Goal: Information Seeking & Learning: Learn about a topic

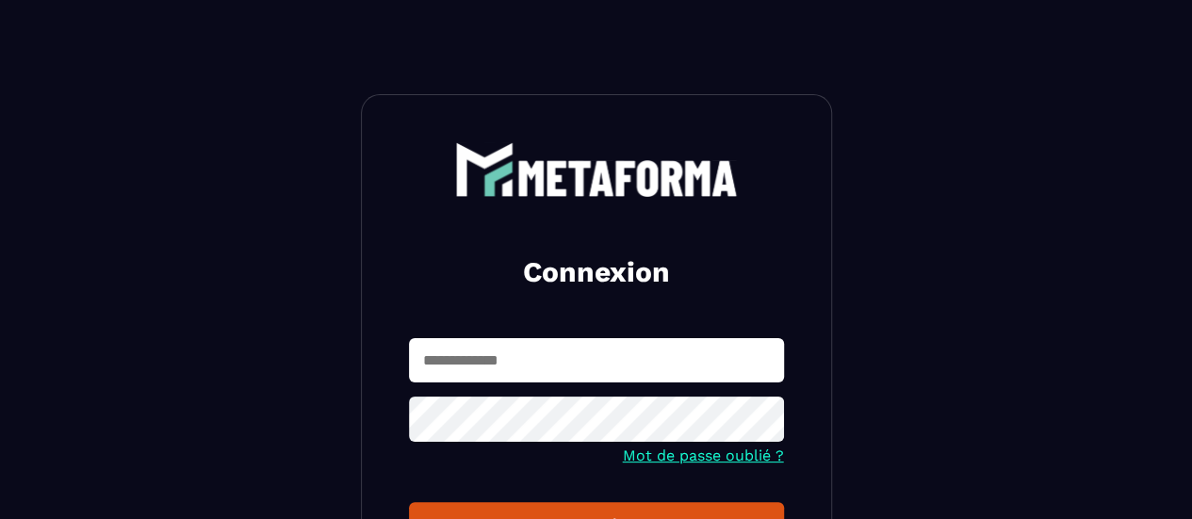
type input "**********"
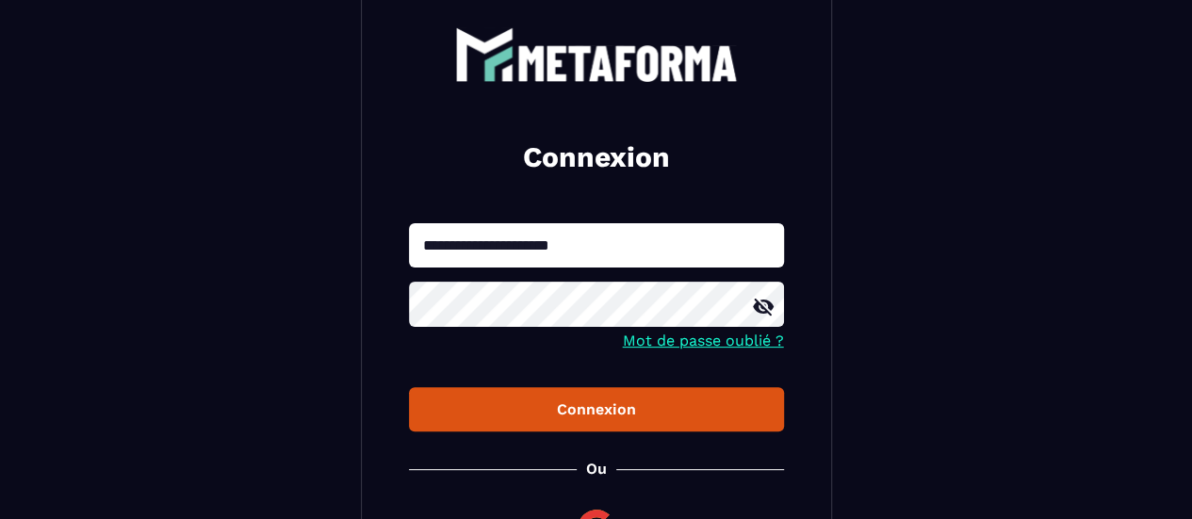
scroll to position [115, 0]
click at [603, 414] on div "Connexion" at bounding box center [596, 409] width 345 height 18
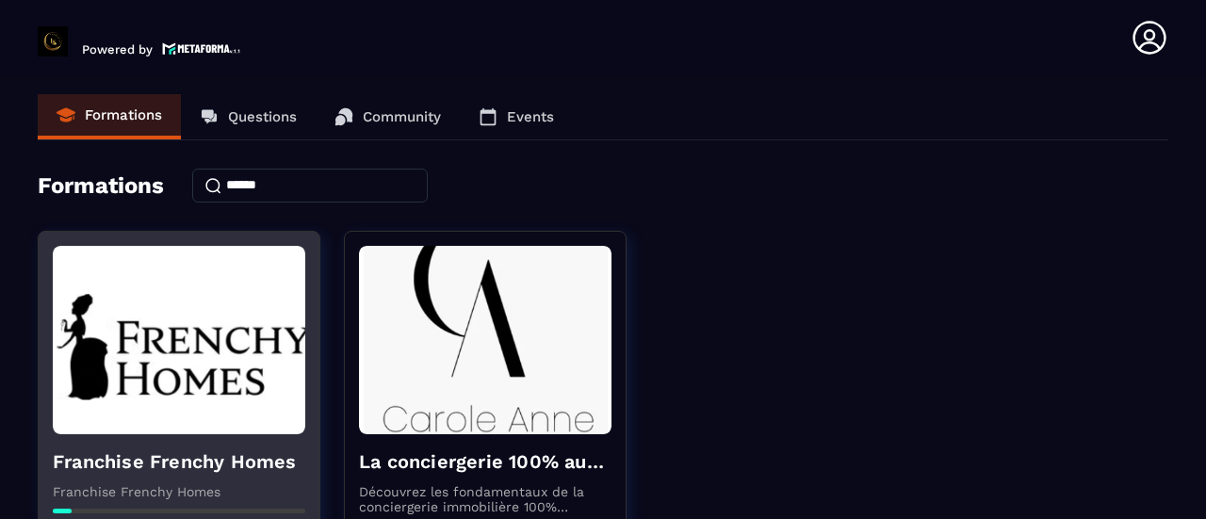
click at [183, 337] on img at bounding box center [179, 340] width 253 height 188
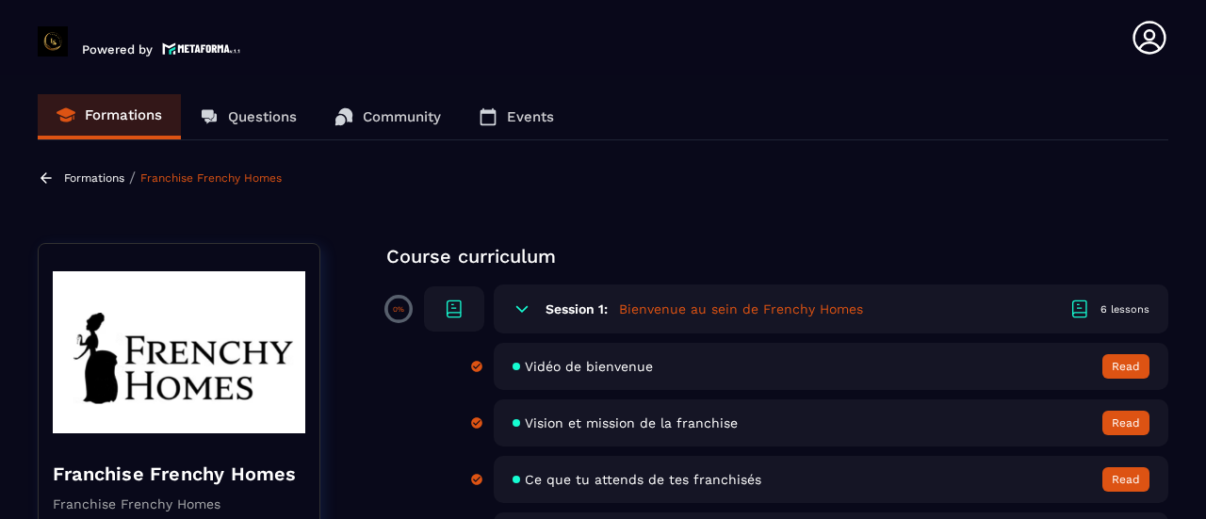
click at [712, 97] on div "Formations Questions Community Events" at bounding box center [603, 117] width 1131 height 46
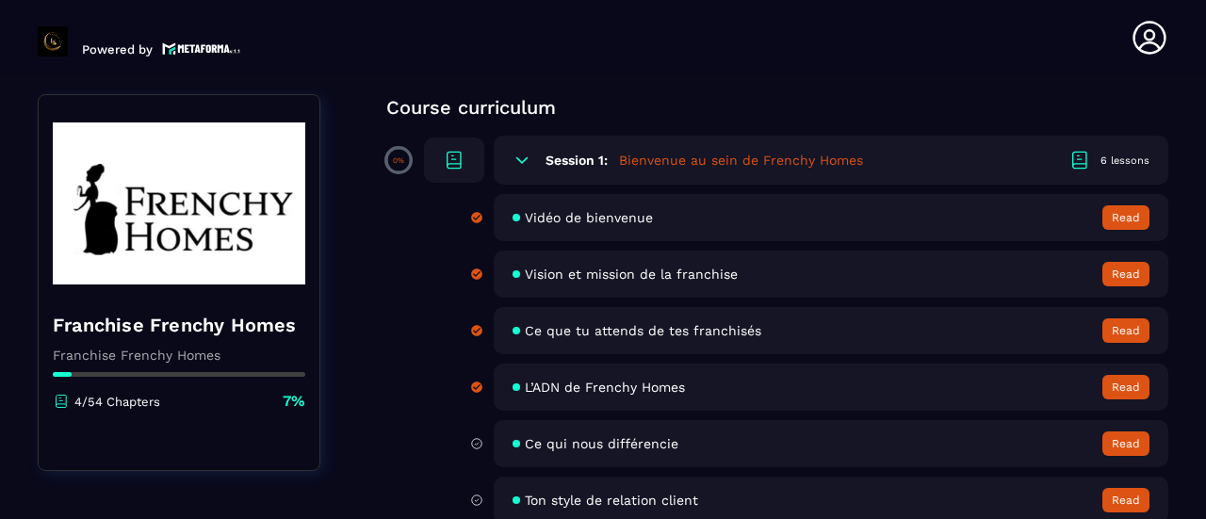
scroll to position [151, 0]
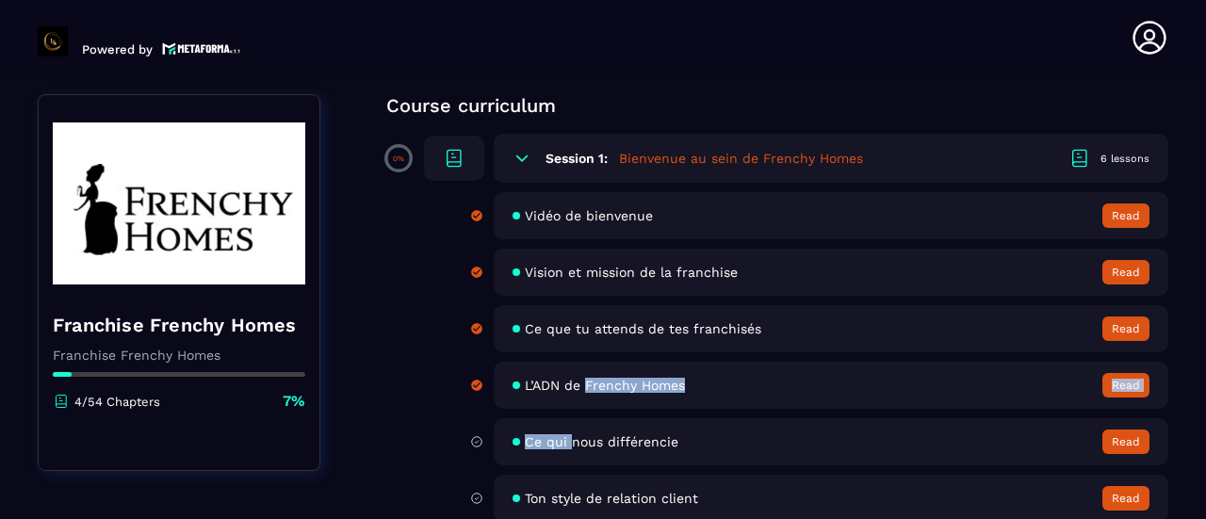
drag, startPoint x: 572, startPoint y: 443, endPoint x: 584, endPoint y: 387, distance: 56.9
click at [584, 387] on div "Vidéo de bienvenue Read Vision et mission de la franchise Read Ce que tu attend…" at bounding box center [806, 357] width 726 height 330
click at [584, 387] on span "L’ADN de Frenchy Homes" at bounding box center [605, 385] width 160 height 15
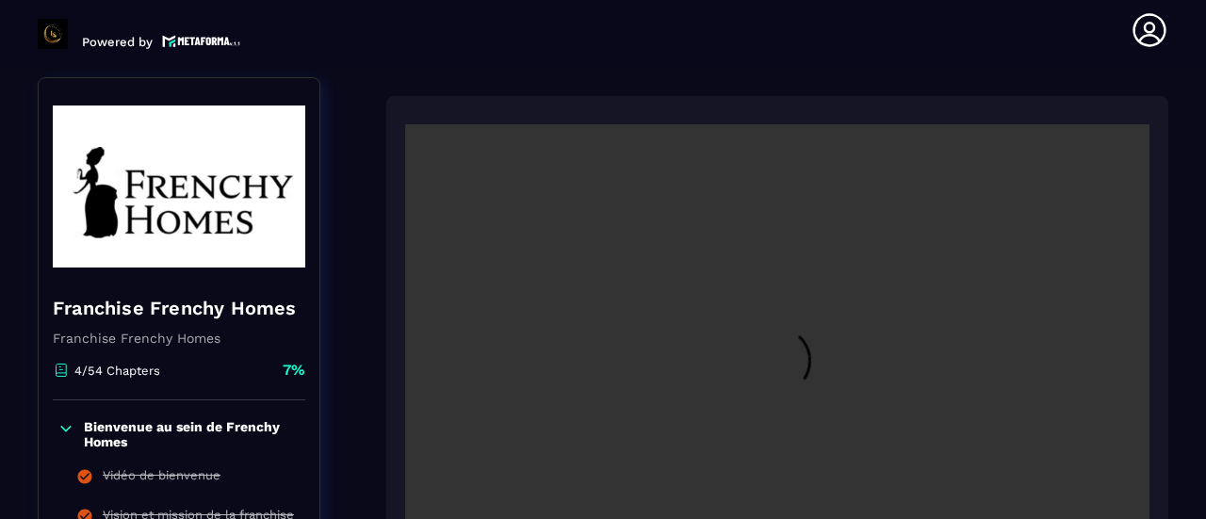
scroll to position [195, 0]
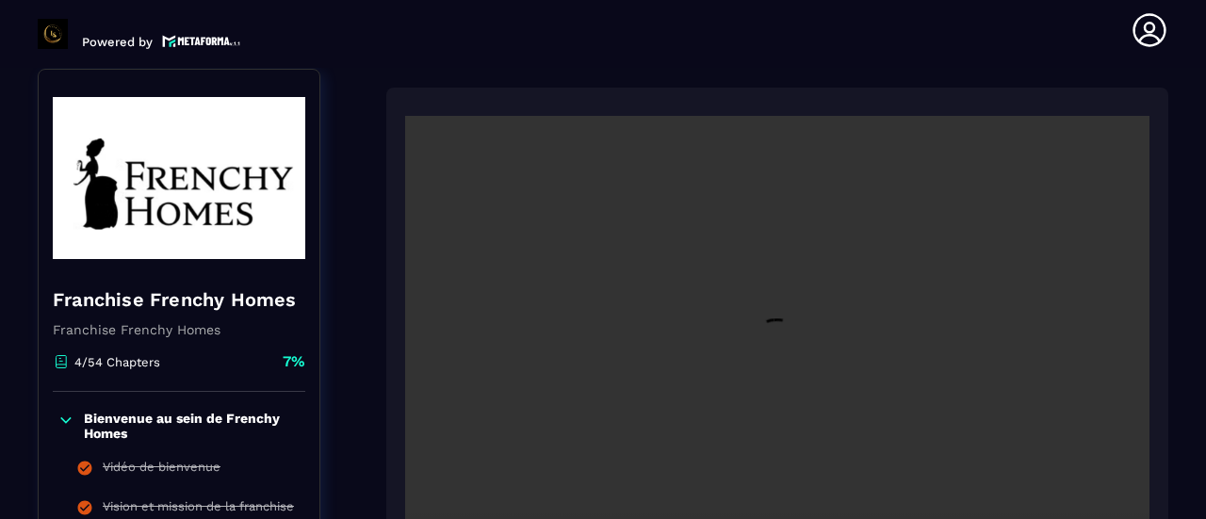
drag, startPoint x: 1199, startPoint y: 89, endPoint x: 1184, endPoint y: 289, distance: 201.2
click at [1191, 220] on section "Formations Questions Community Events Formations / Franchise Frenchy Homes / L’…" at bounding box center [603, 293] width 1206 height 451
click at [1084, 400] on video at bounding box center [777, 364] width 744 height 497
click at [718, 340] on video at bounding box center [777, 364] width 744 height 497
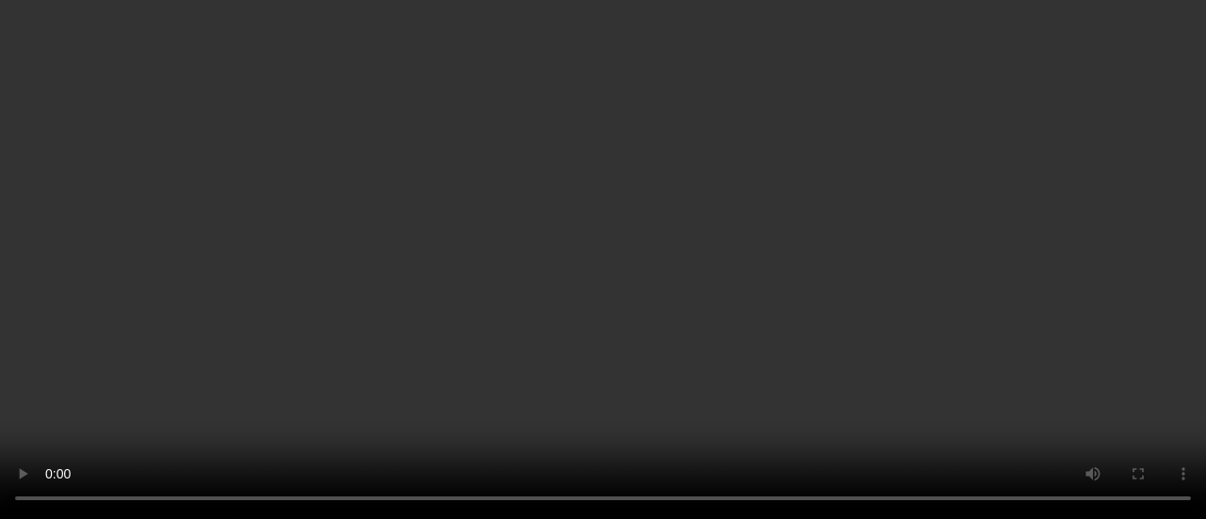
click at [718, 454] on video at bounding box center [603, 259] width 1206 height 519
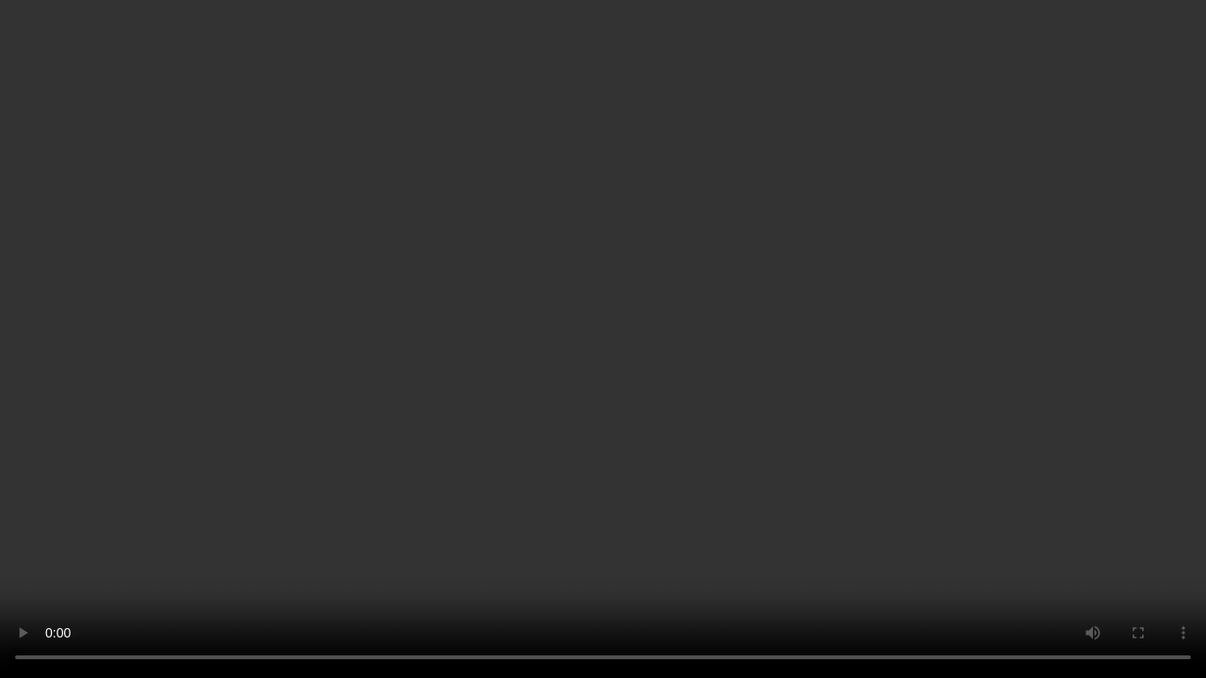
click at [678, 451] on video at bounding box center [603, 339] width 1206 height 678
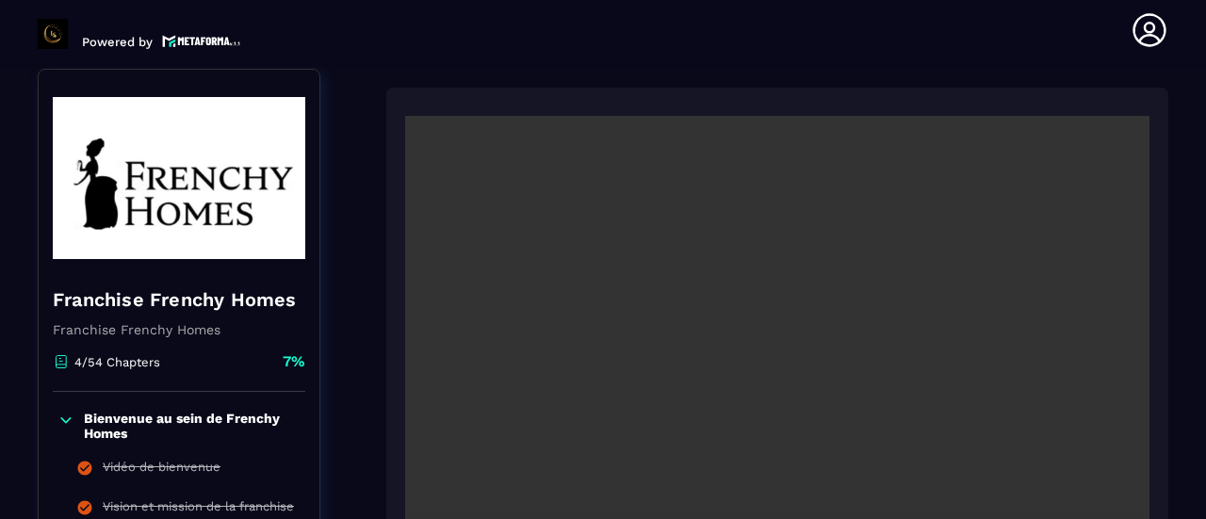
click at [933, 430] on video at bounding box center [777, 364] width 744 height 497
click at [751, 120] on video at bounding box center [777, 364] width 744 height 497
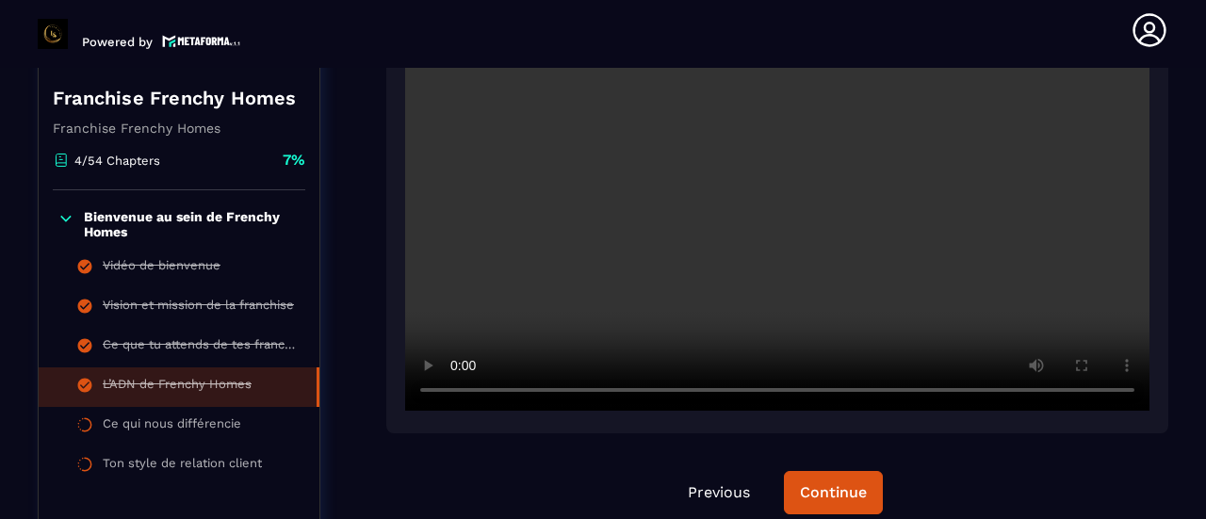
scroll to position [421, 0]
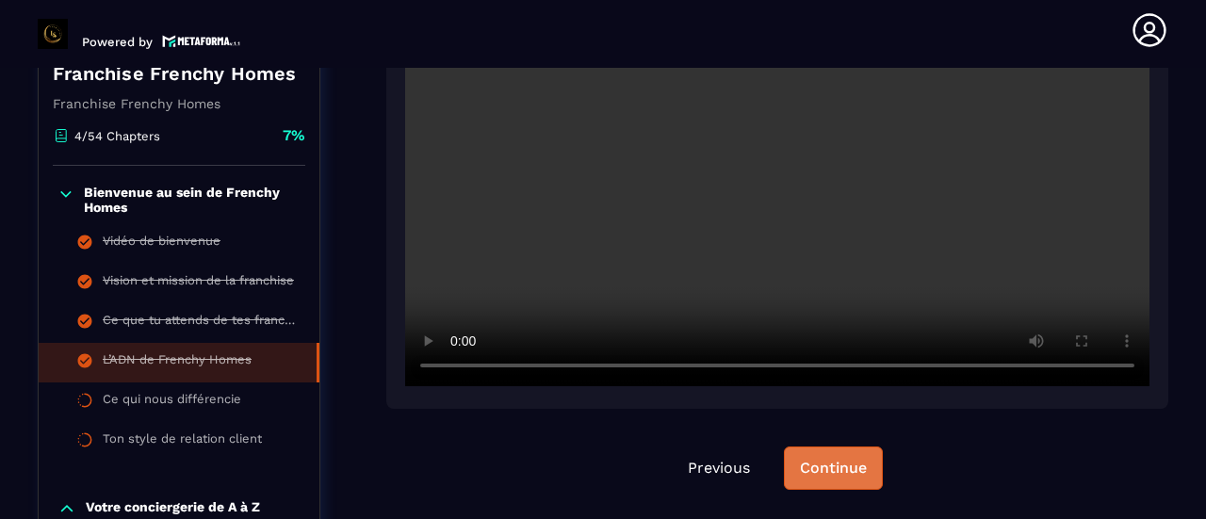
click at [841, 470] on div "Continue" at bounding box center [833, 468] width 67 height 19
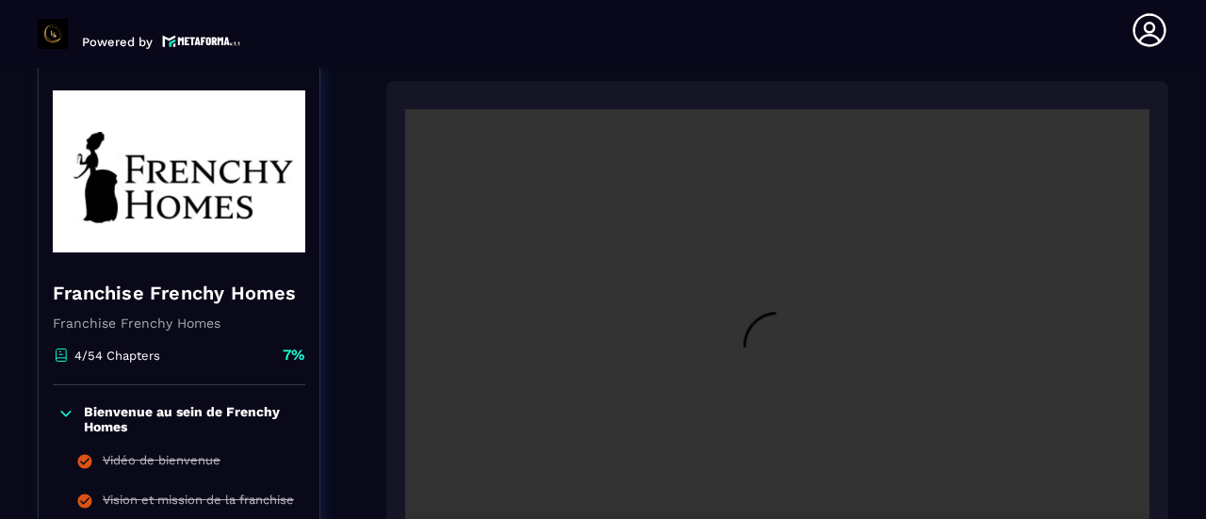
scroll to position [195, 0]
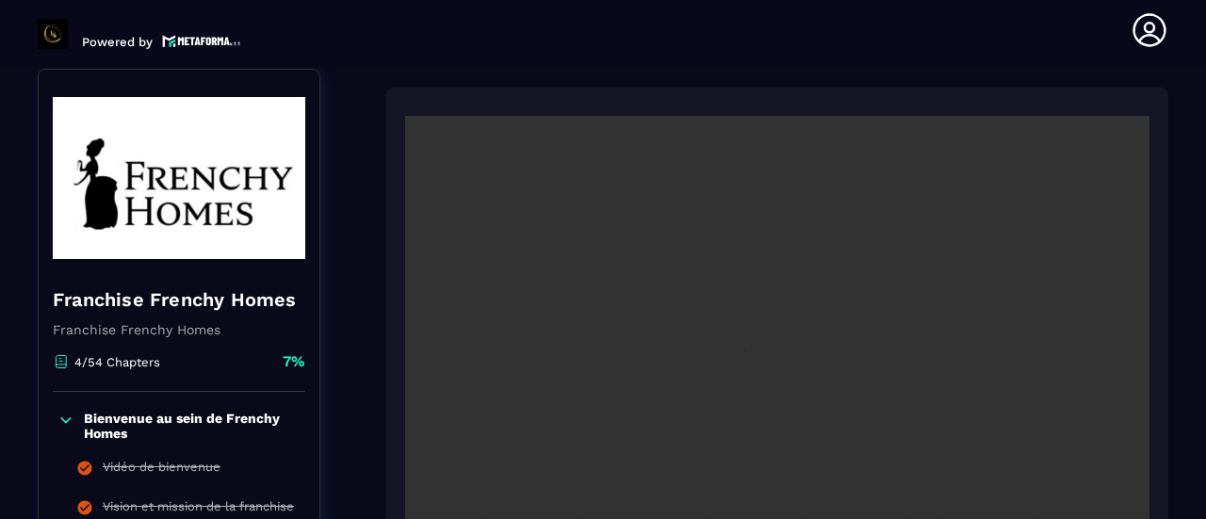
click at [992, 373] on video at bounding box center [777, 364] width 744 height 497
click at [1007, 349] on video at bounding box center [777, 364] width 744 height 497
drag, startPoint x: 1178, startPoint y: 146, endPoint x: 1182, endPoint y: 287, distance: 141.4
click at [1182, 287] on section "Formations Questions Community Events Formations / Franchise Frenchy Homes / Ce…" at bounding box center [603, 293] width 1206 height 451
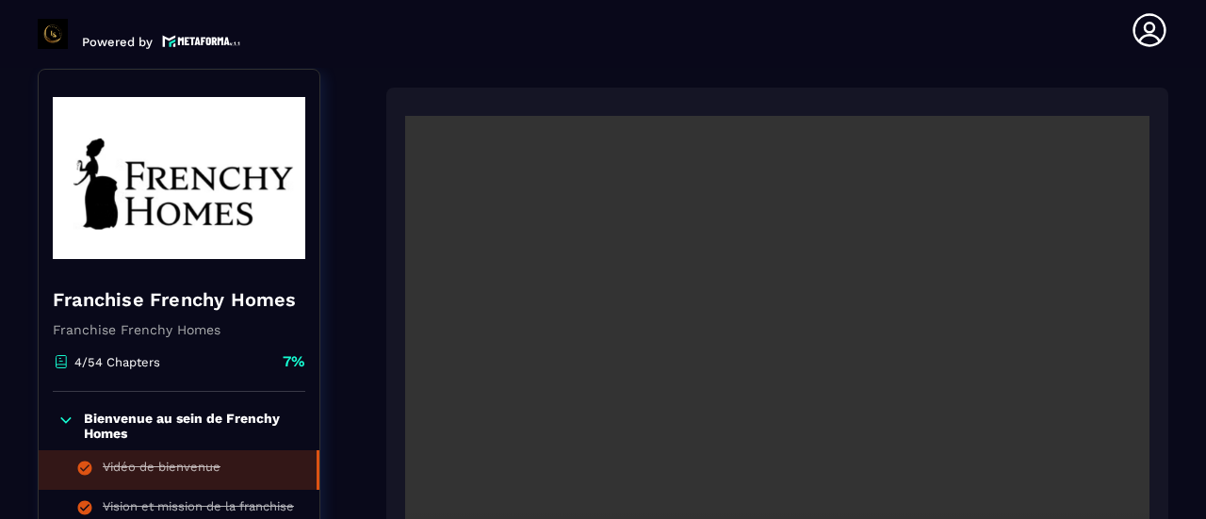
drag, startPoint x: 317, startPoint y: 382, endPoint x: 311, endPoint y: 479, distance: 97.2
click at [311, 479] on li "Vidéo de bienvenue" at bounding box center [179, 470] width 281 height 40
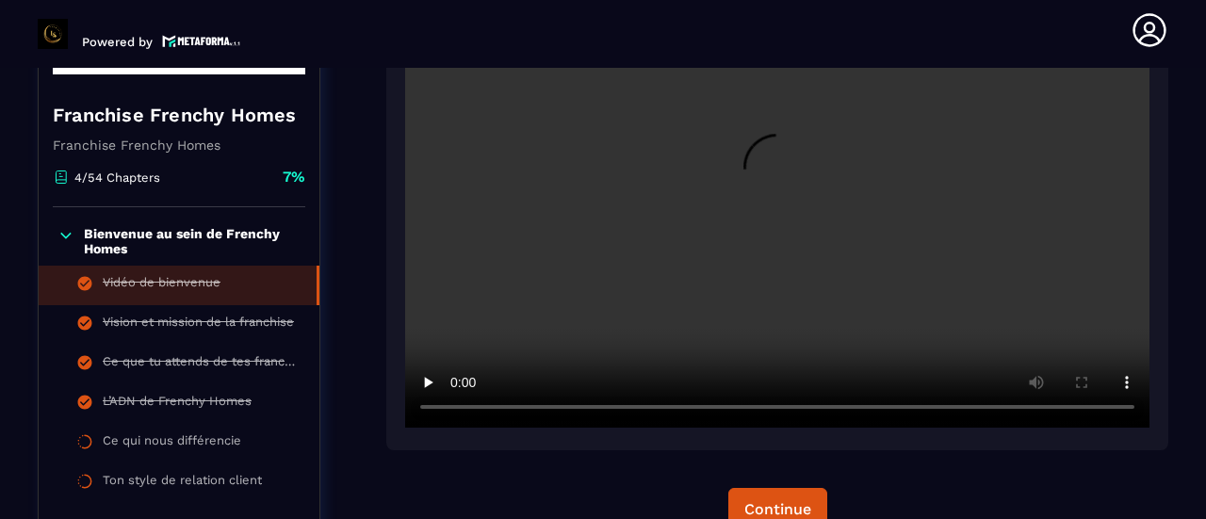
scroll to position [421, 0]
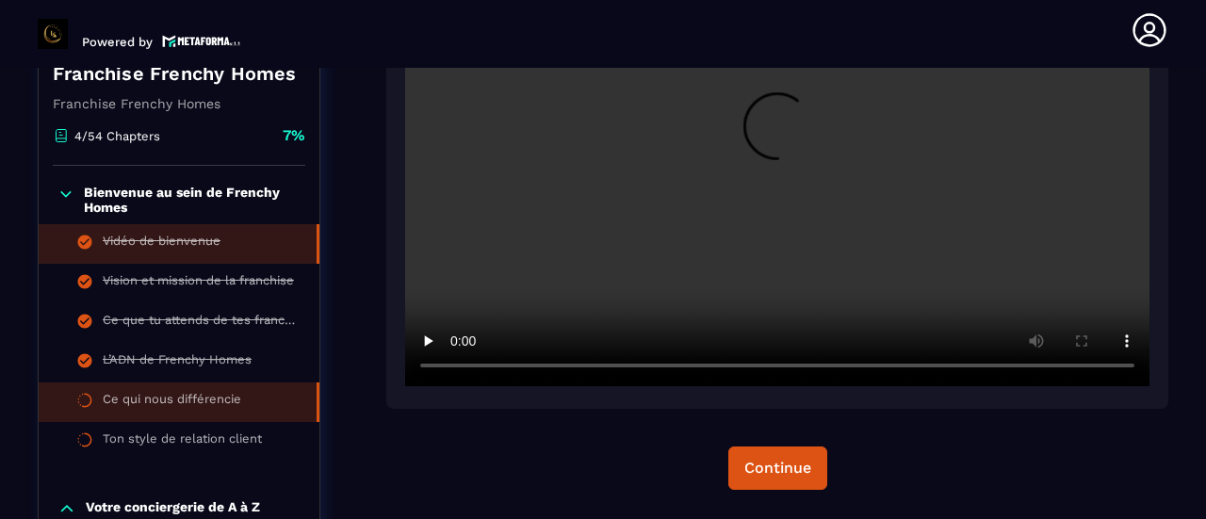
click at [198, 387] on li "Ce qui nous différencie" at bounding box center [179, 403] width 281 height 40
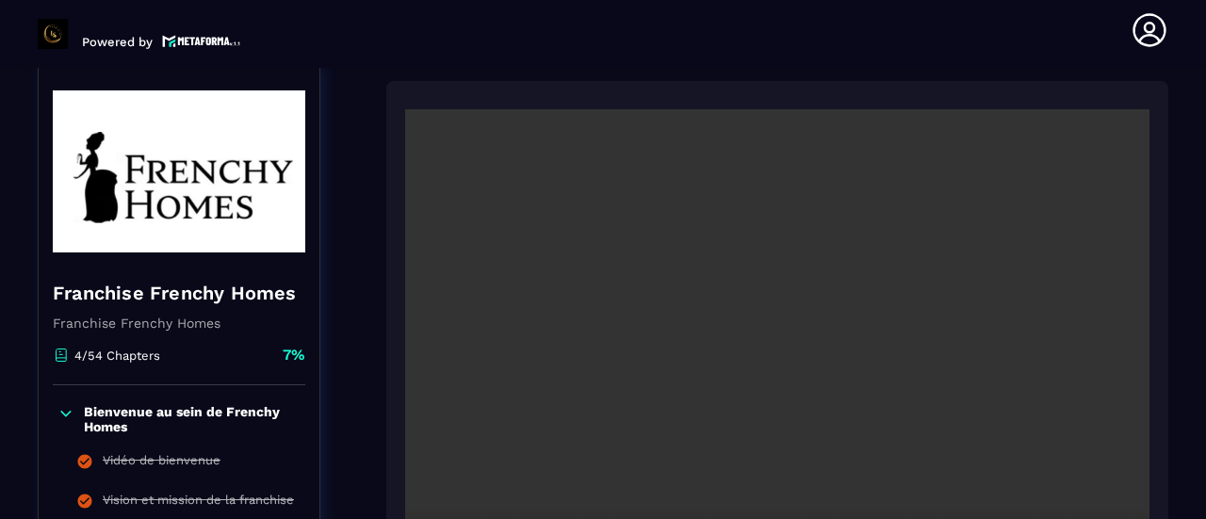
scroll to position [195, 0]
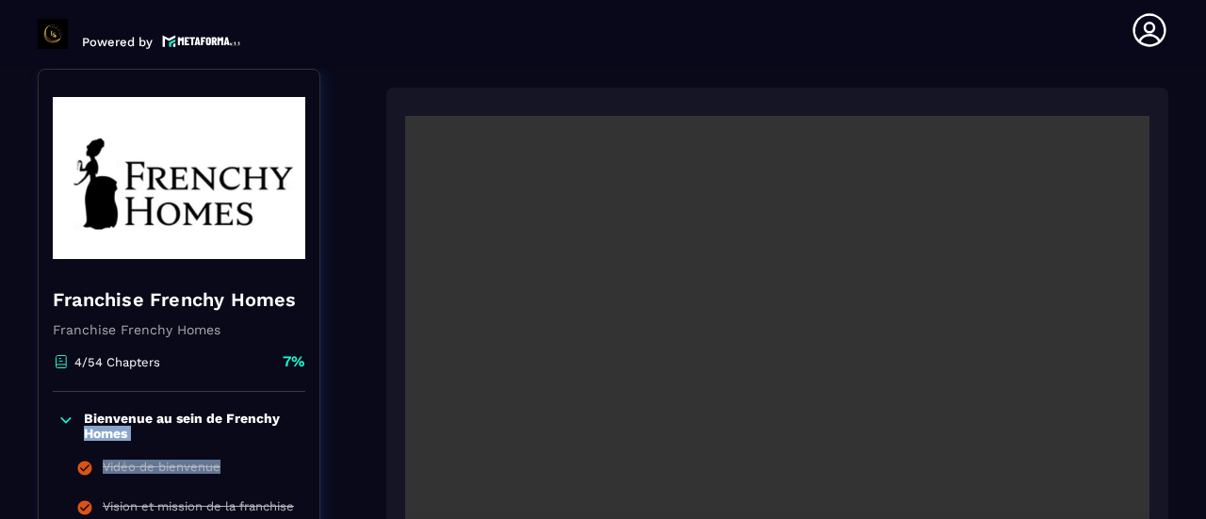
drag, startPoint x: 317, startPoint y: 415, endPoint x: 322, endPoint y: 455, distance: 40.9
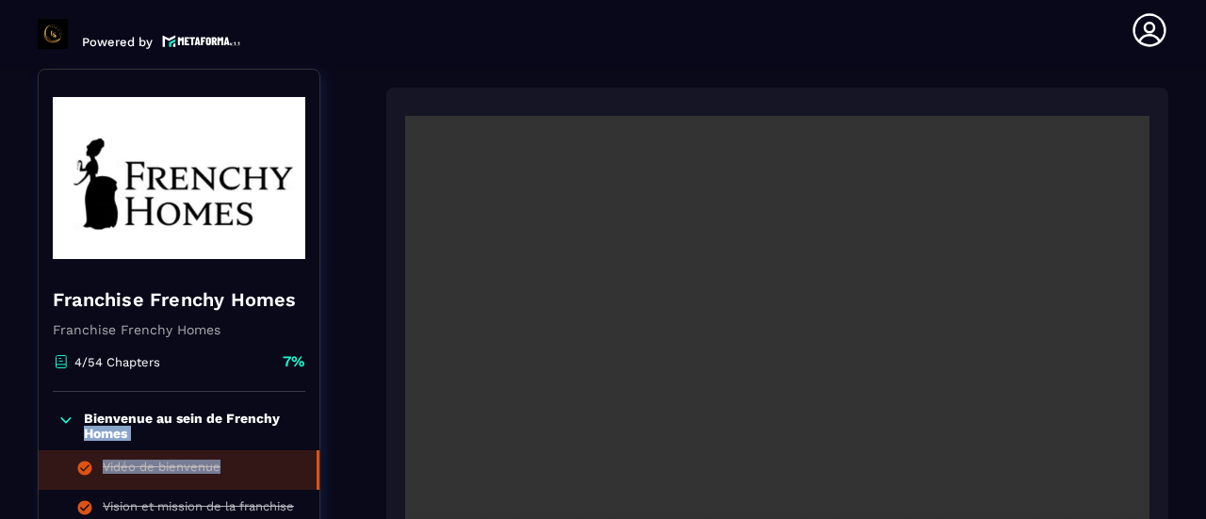
click at [315, 451] on li "Vidéo de bienvenue" at bounding box center [179, 470] width 281 height 40
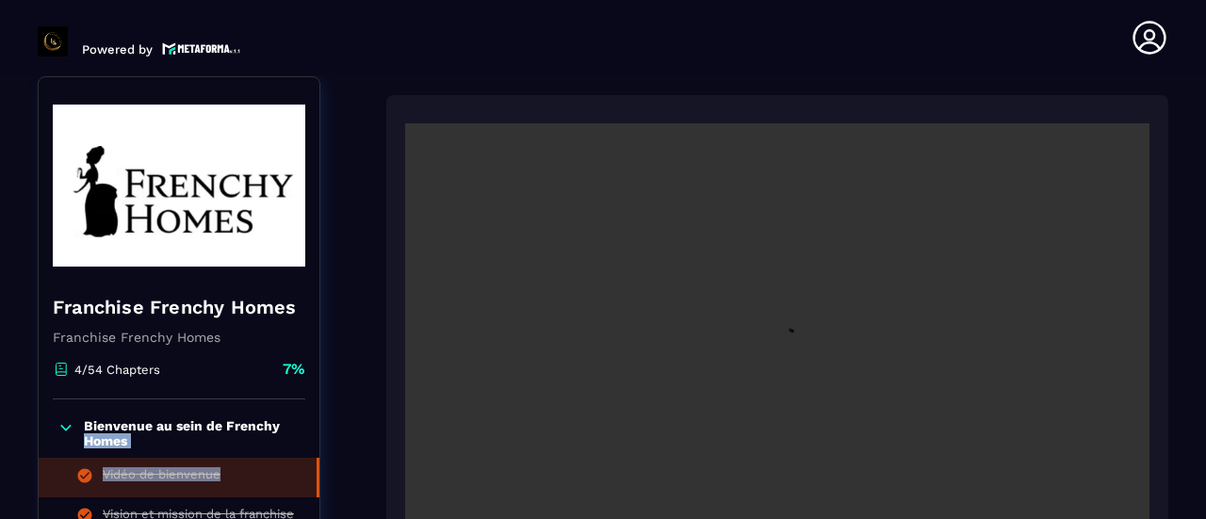
scroll to position [8, 0]
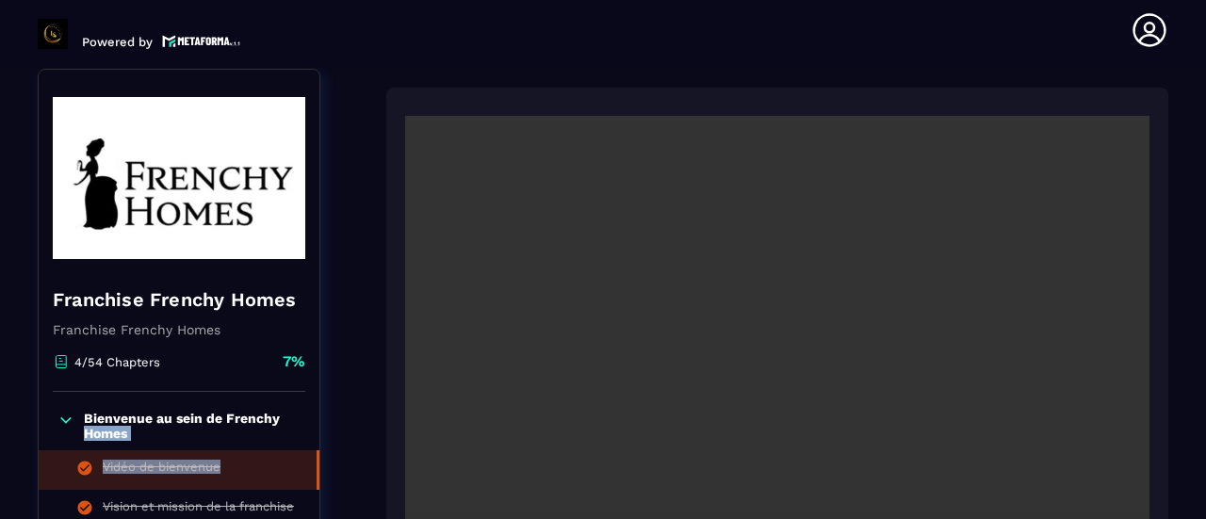
click at [1016, 336] on video at bounding box center [777, 364] width 744 height 497
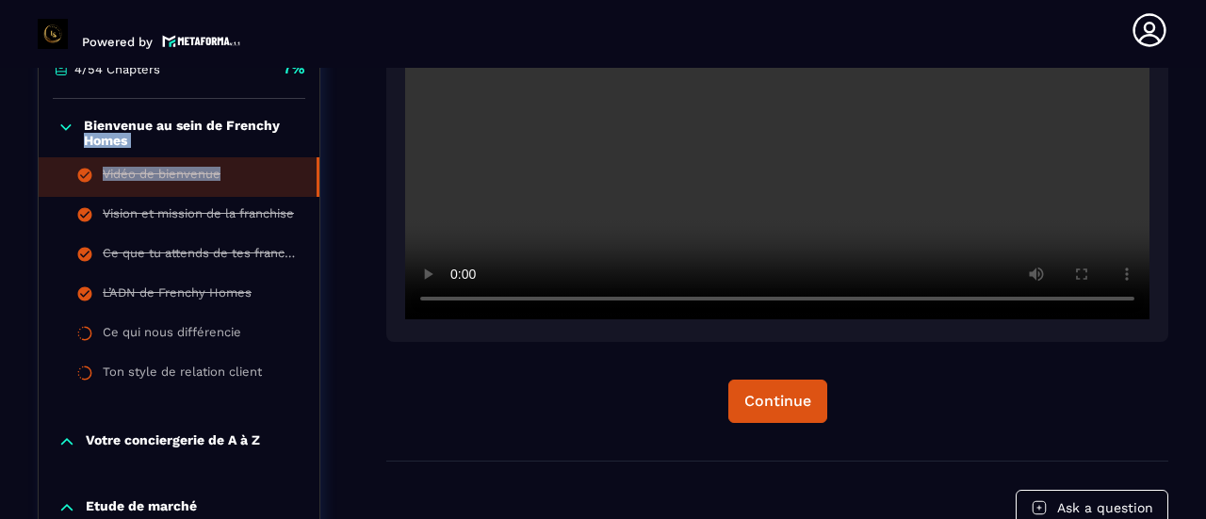
scroll to position [534, 0]
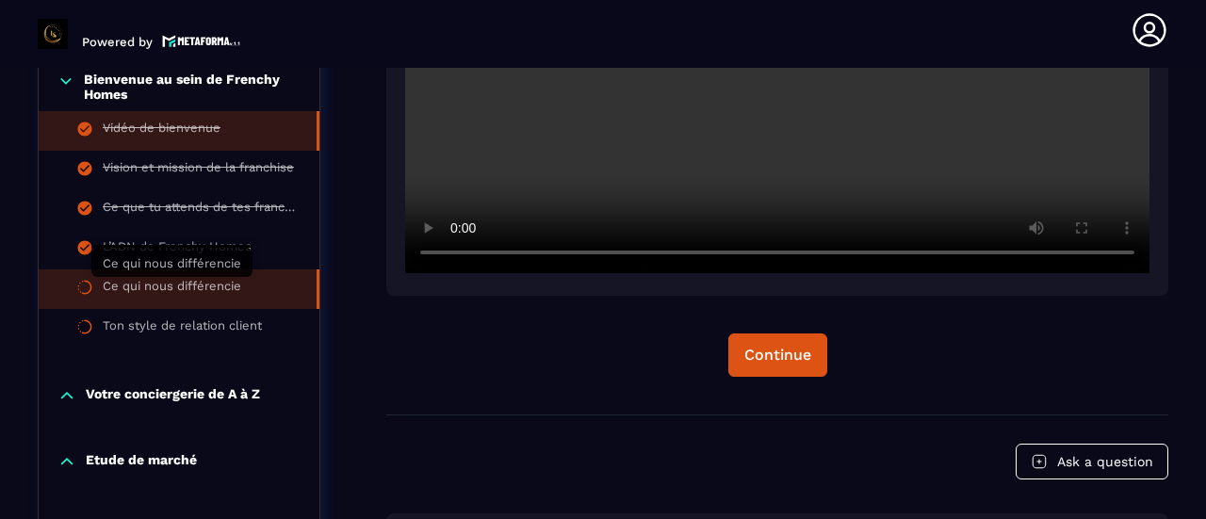
click at [211, 289] on div "Ce qui nous différencie" at bounding box center [172, 289] width 139 height 21
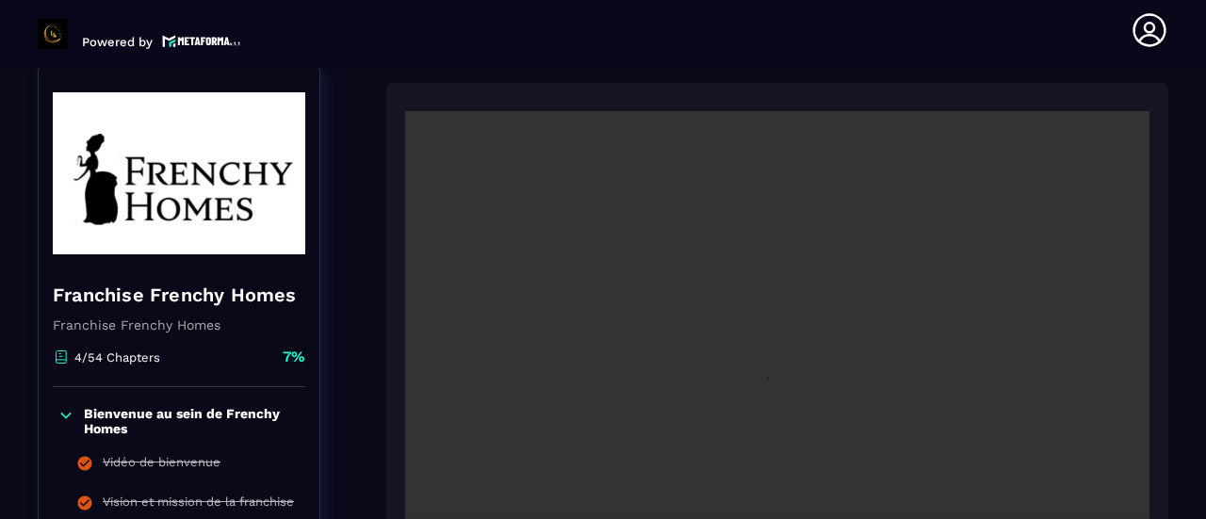
scroll to position [195, 0]
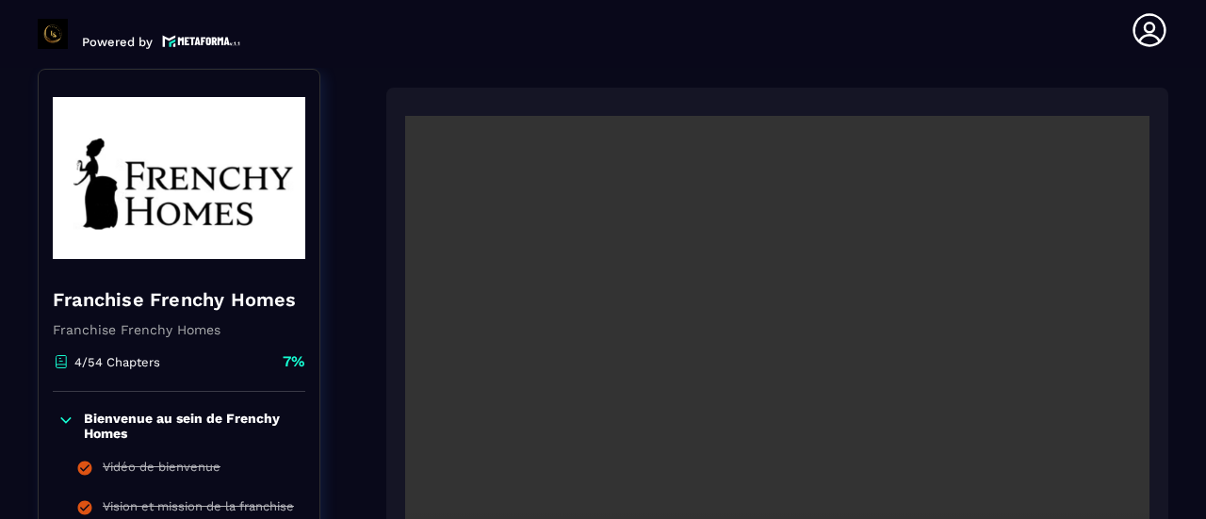
click at [734, 355] on video at bounding box center [777, 364] width 744 height 497
click at [930, 386] on video at bounding box center [777, 364] width 744 height 497
click at [305, 431] on div "Bienvenue au sein de Frenchy Homes" at bounding box center [179, 426] width 281 height 30
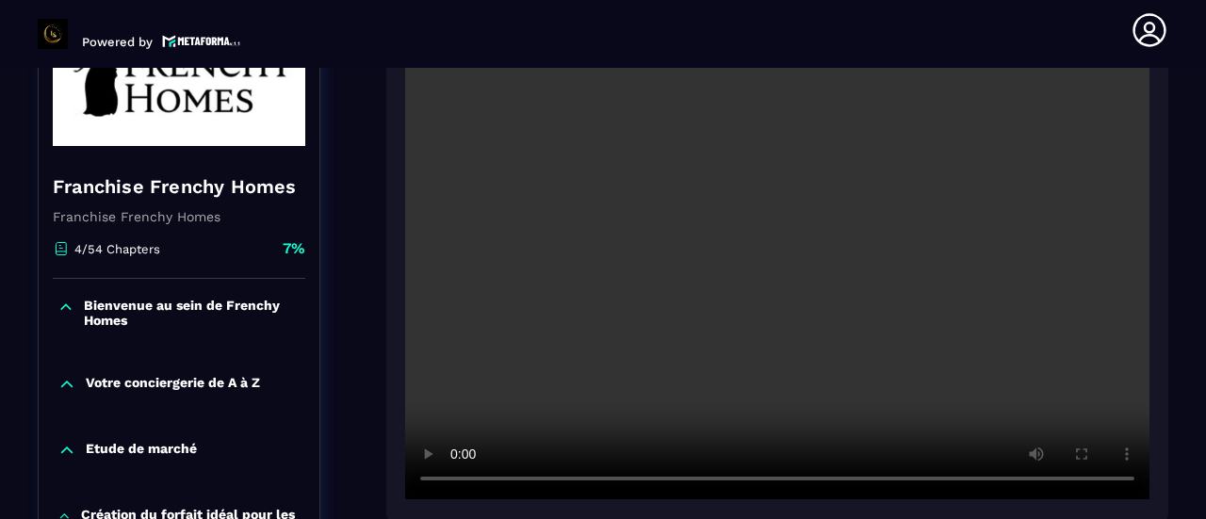
scroll to position [270, 0]
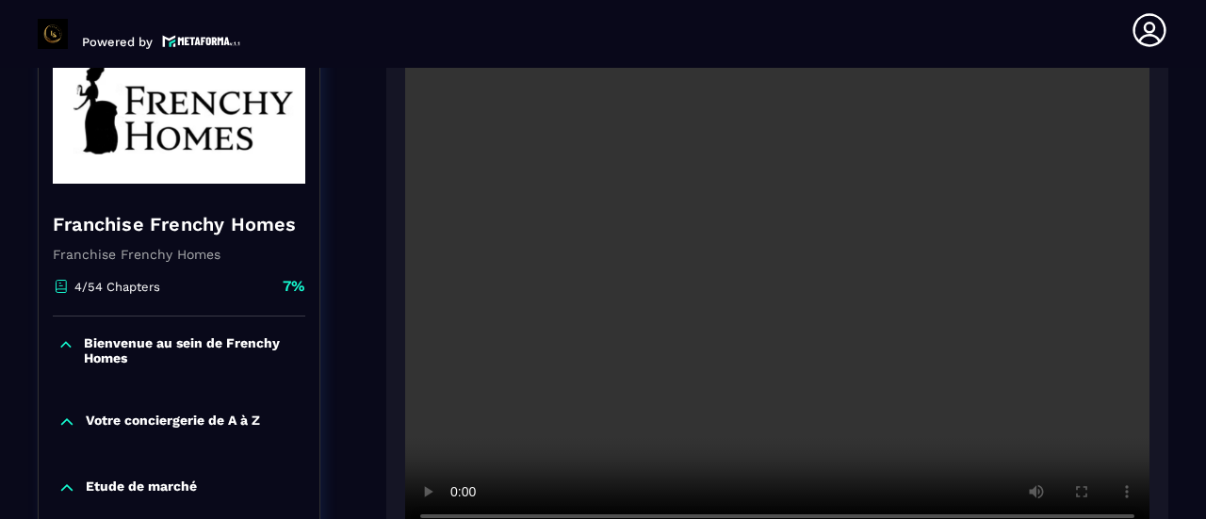
click at [68, 348] on icon at bounding box center [65, 344] width 17 height 19
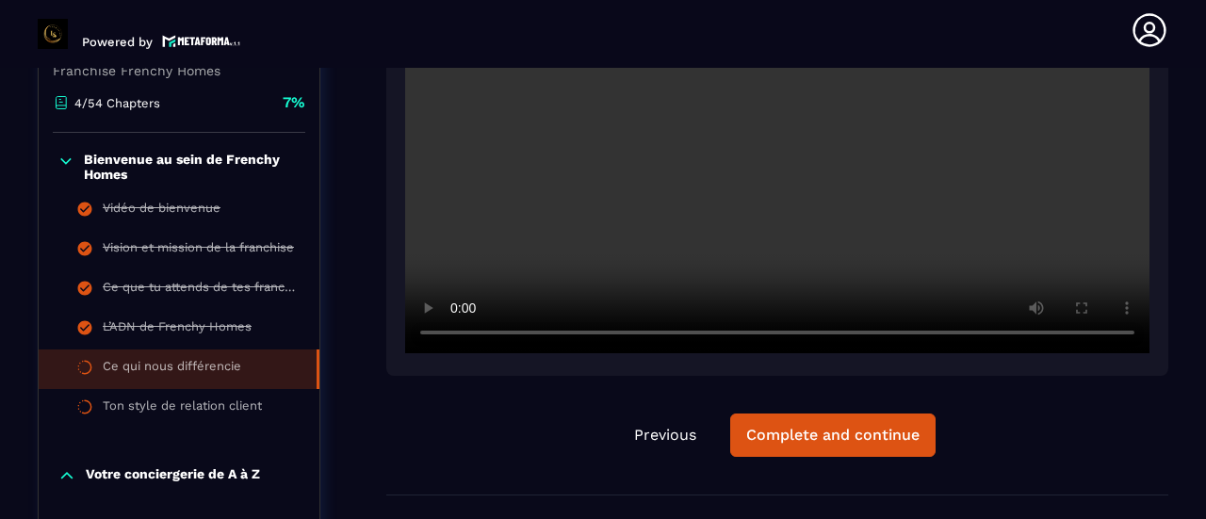
scroll to position [459, 0]
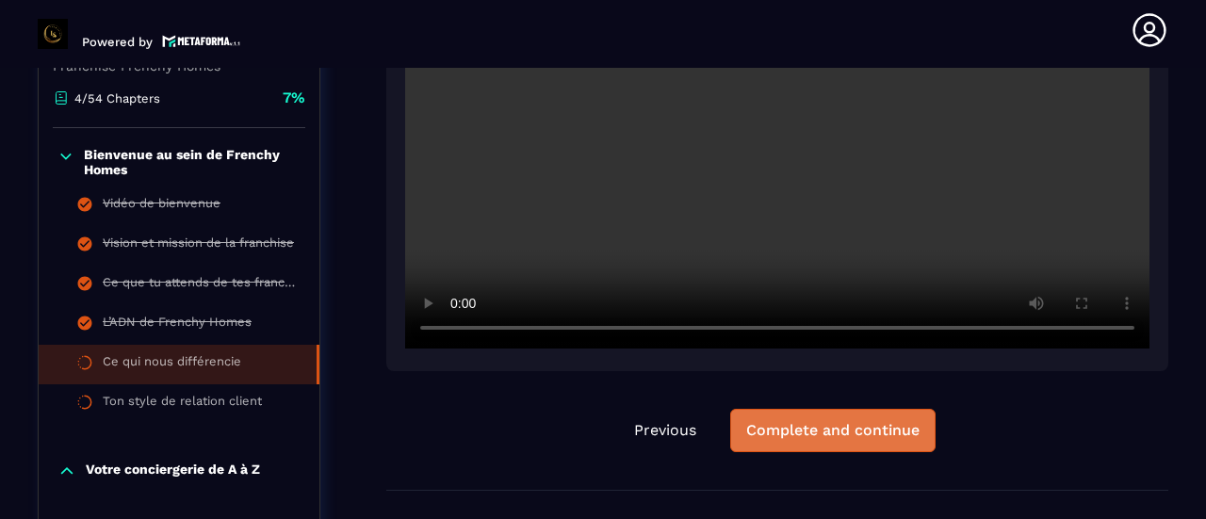
click at [766, 425] on div "Complete and continue" at bounding box center [832, 430] width 173 height 19
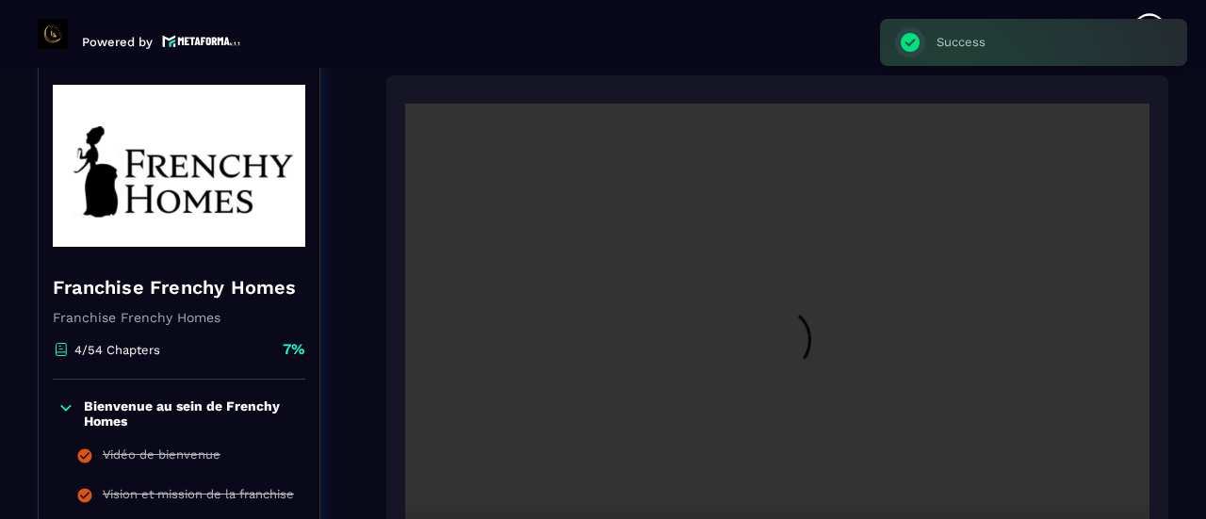
scroll to position [195, 0]
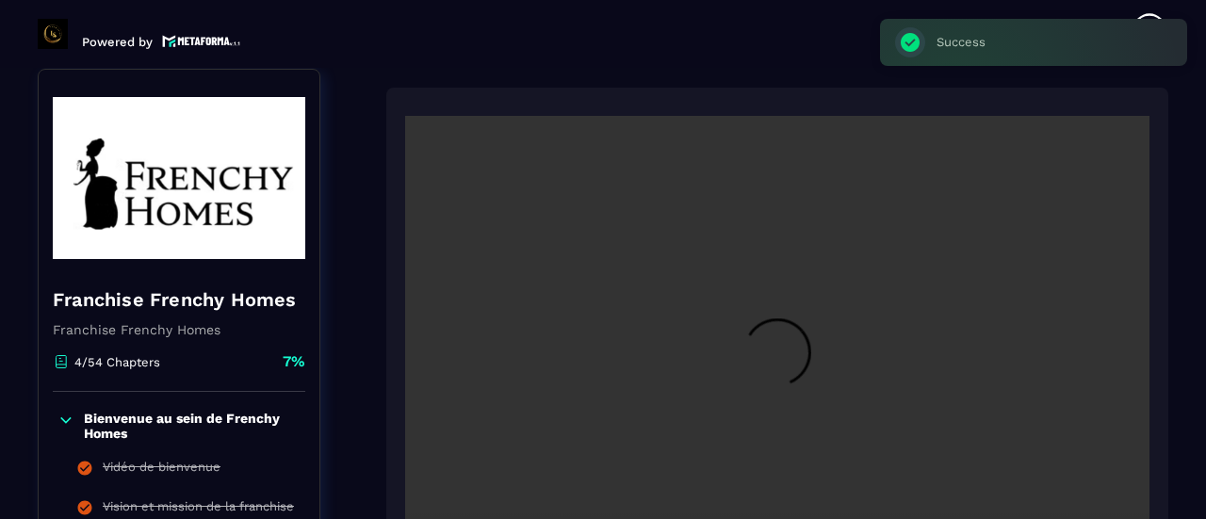
click at [766, 425] on video at bounding box center [777, 364] width 744 height 497
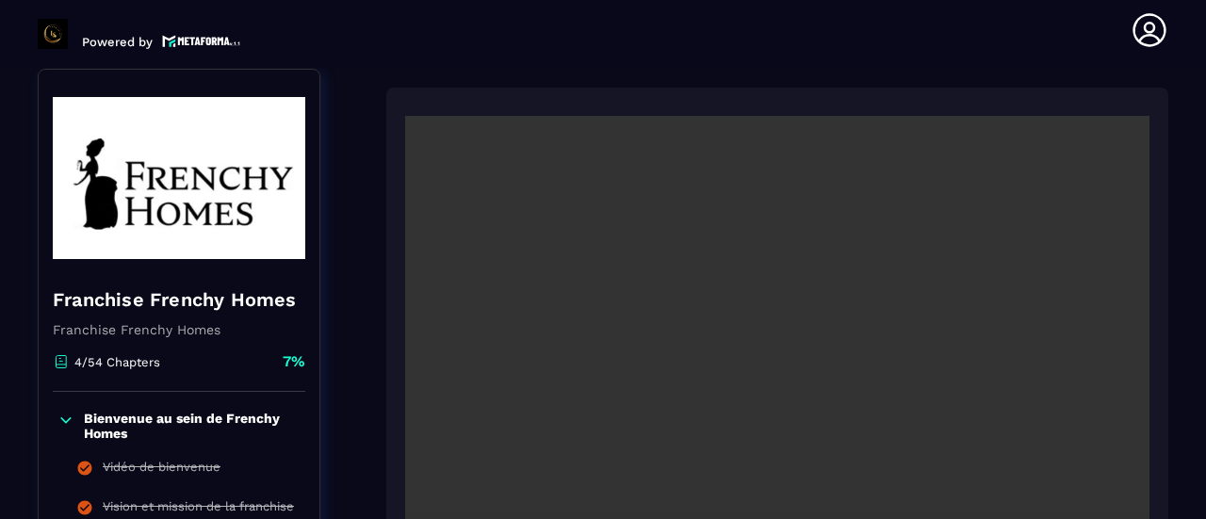
click at [1074, 262] on video at bounding box center [777, 364] width 744 height 497
drag, startPoint x: 1194, startPoint y: 286, endPoint x: 1205, endPoint y: 367, distance: 81.8
click at [1191, 367] on section "Formations Questions Community Events Formations / Franchise Frenchy Homes / To…" at bounding box center [603, 293] width 1206 height 451
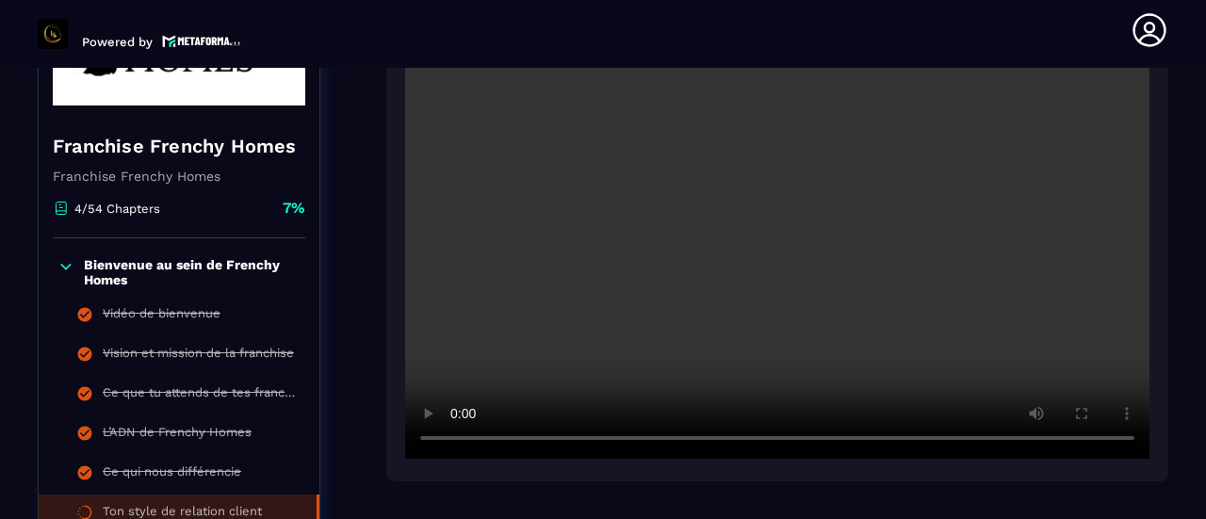
scroll to position [384, 0]
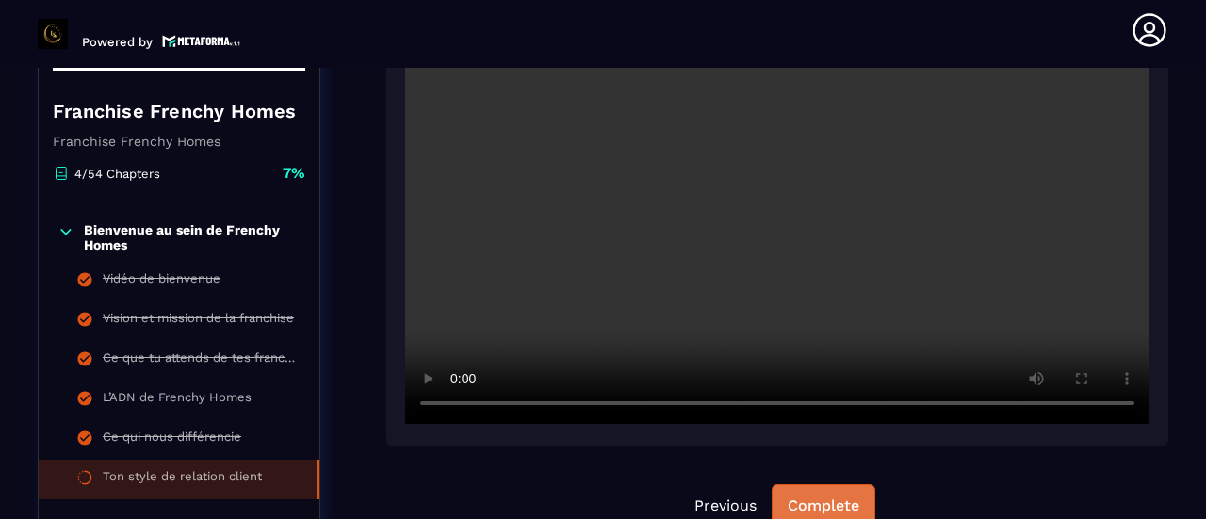
click at [827, 500] on div "Complete" at bounding box center [824, 506] width 72 height 19
drag, startPoint x: 318, startPoint y: 474, endPoint x: 318, endPoint y: 512, distance: 37.7
click at [318, 512] on div "Bienvenue au sein de Frenchy Homes Vidéo de bienvenue Vision et mission de la f…" at bounding box center [179, 361] width 281 height 315
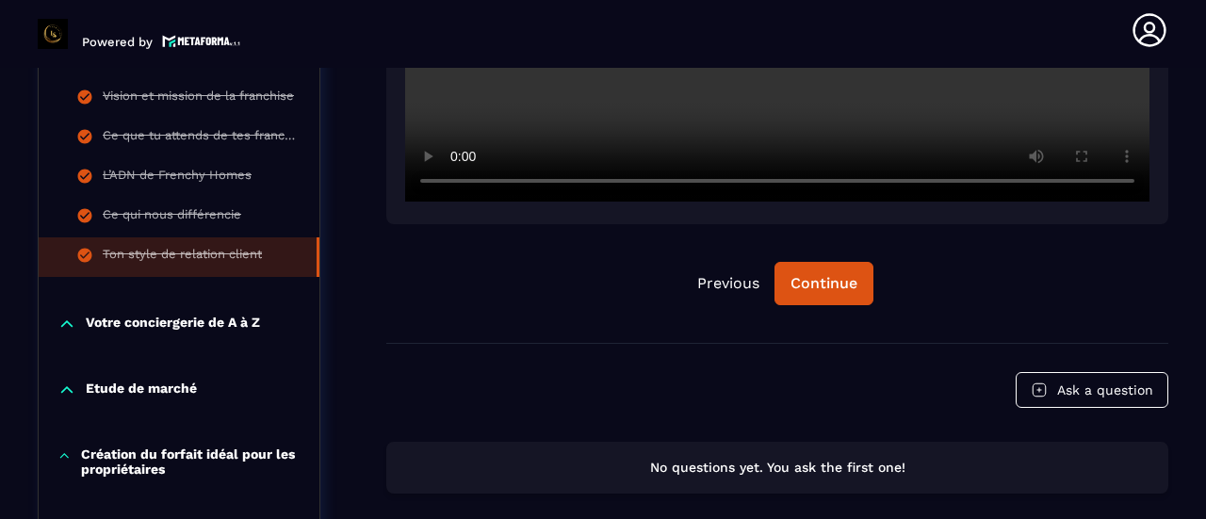
scroll to position [610, 0]
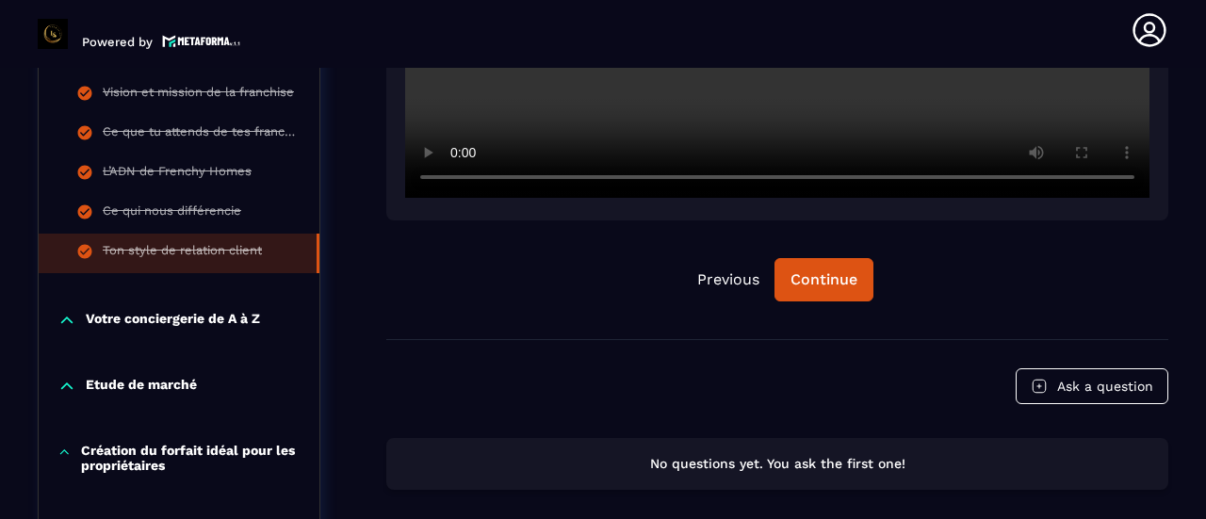
click at [104, 319] on p "Votre conciergerie de A à Z" at bounding box center [173, 320] width 174 height 19
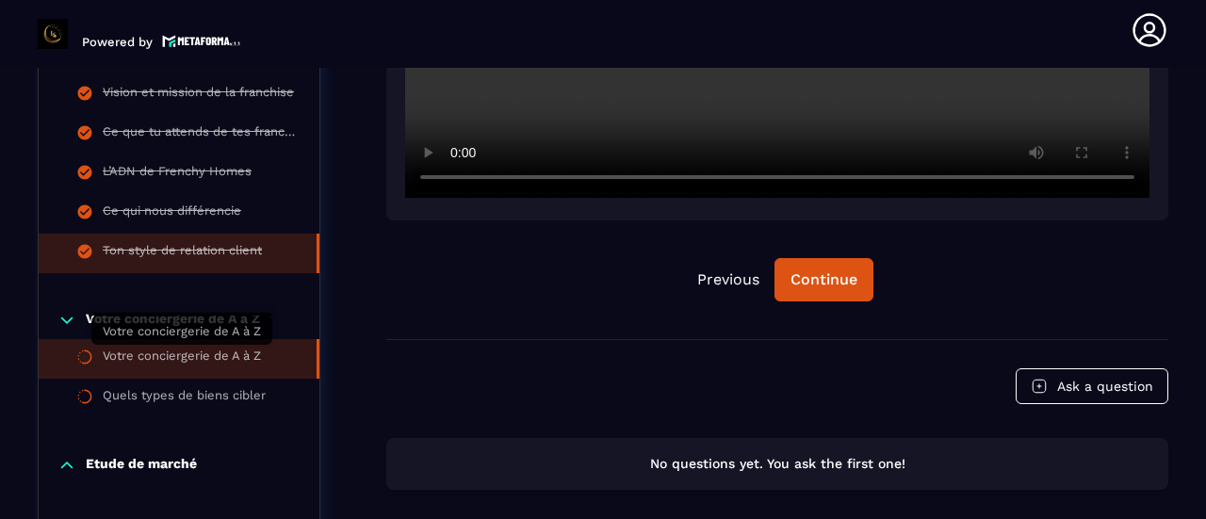
click at [148, 356] on div "Votre conciergerie de A à Z" at bounding box center [182, 359] width 158 height 21
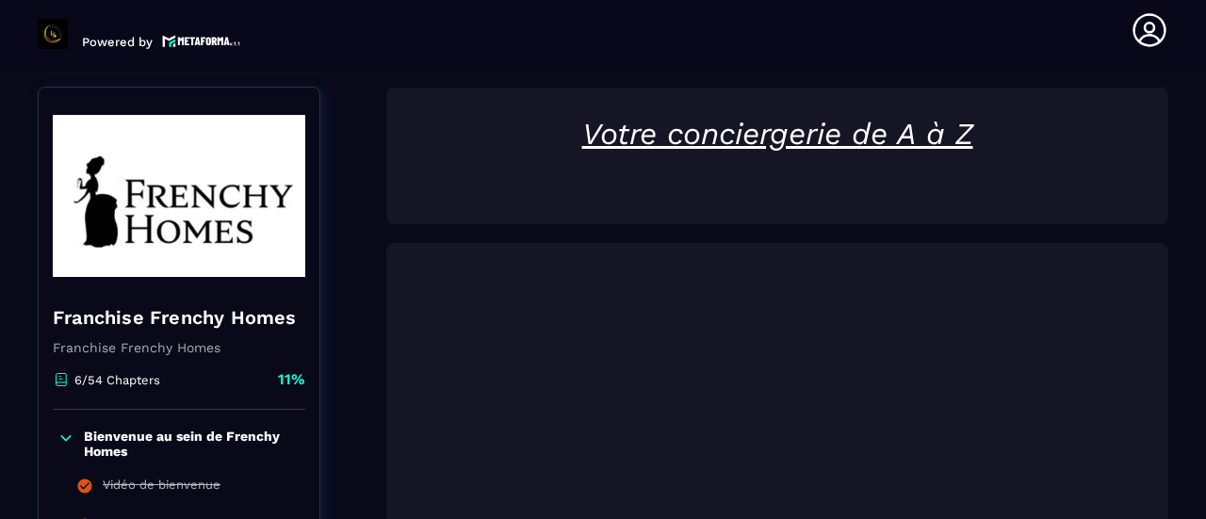
scroll to position [646, 0]
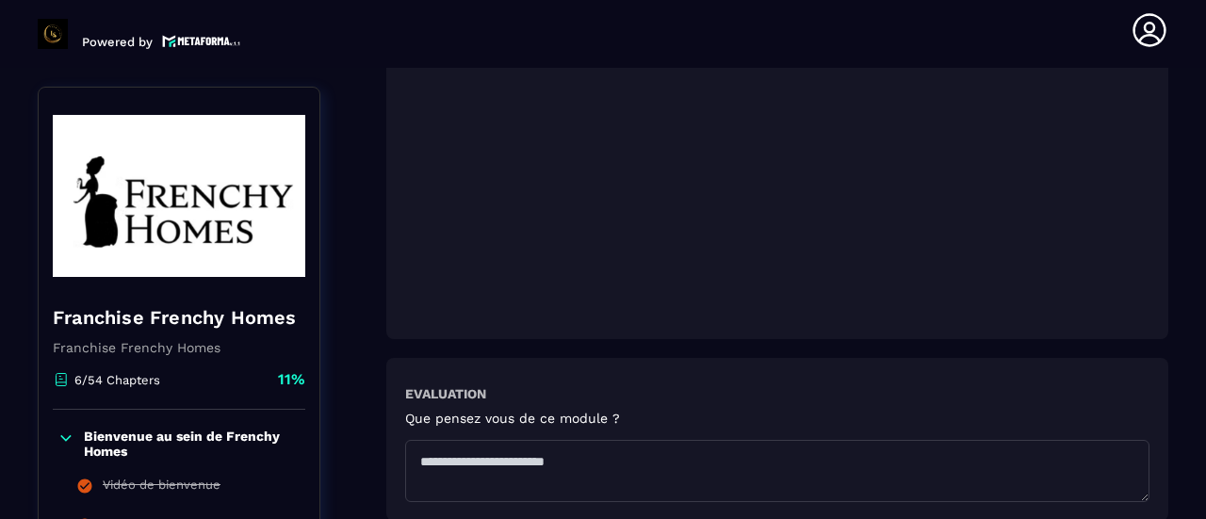
click at [260, 458] on p "Bienvenue au sein de Frenchy Homes" at bounding box center [192, 444] width 217 height 30
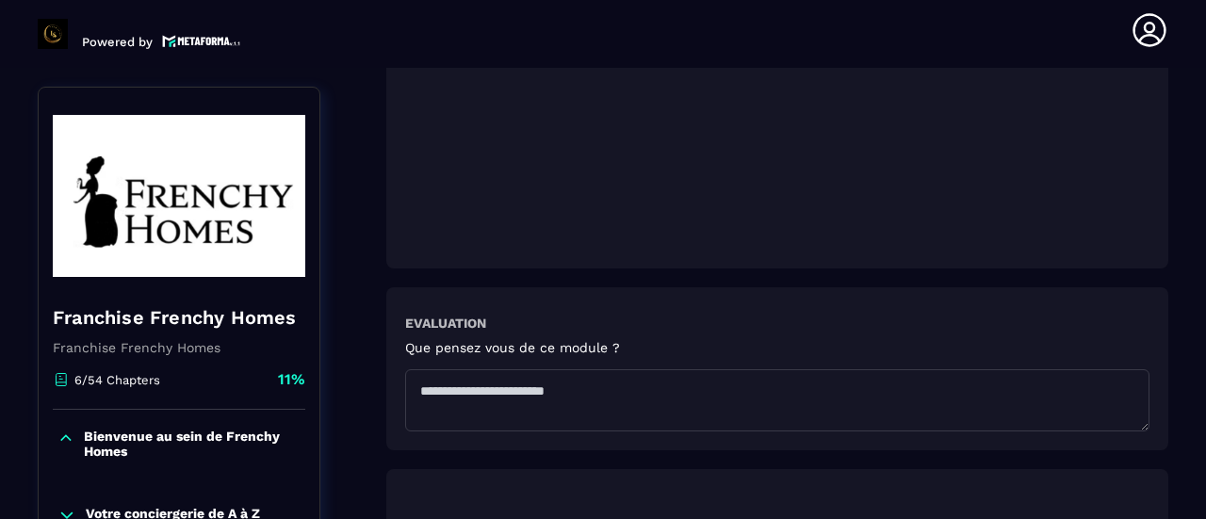
scroll to position [722, 0]
click at [219, 369] on div "6/54 Chapters 11%" at bounding box center [179, 389] width 253 height 41
click at [174, 382] on div "6/54 Chapters 11%" at bounding box center [179, 389] width 253 height 41
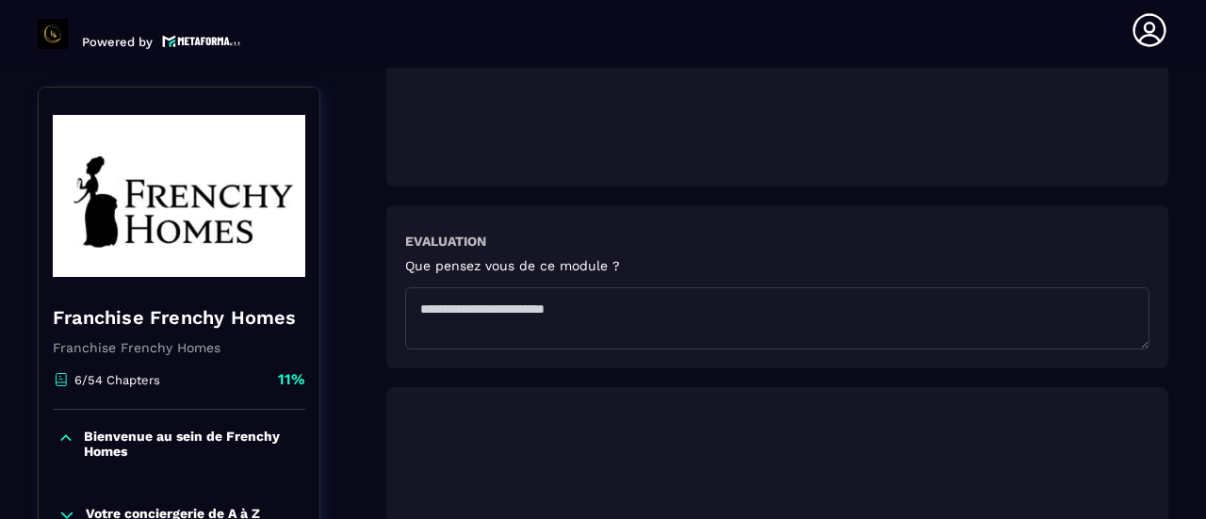
scroll to position [835, 0]
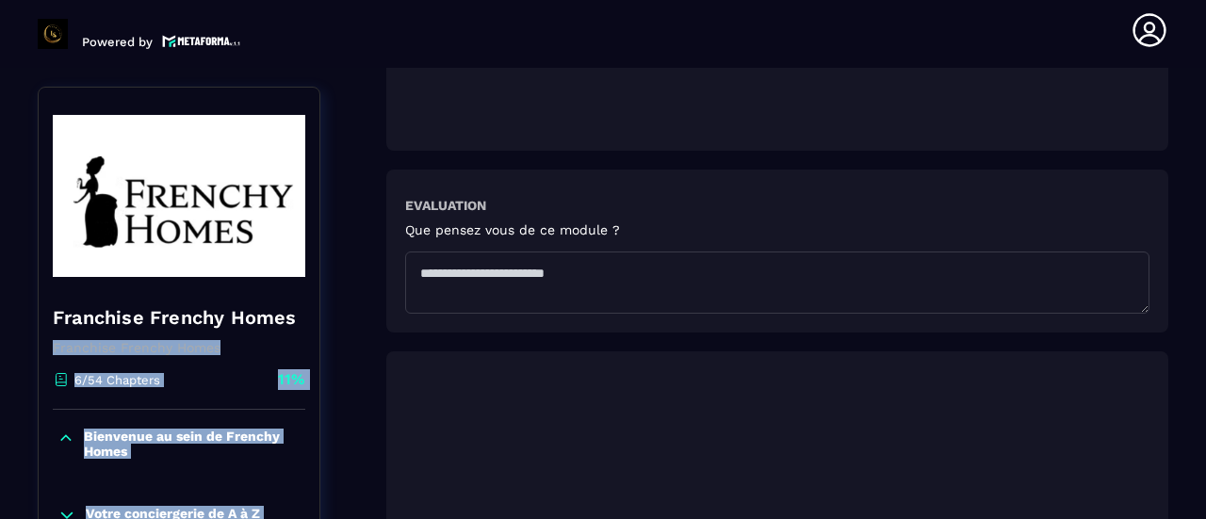
drag, startPoint x: 328, startPoint y: 316, endPoint x: 318, endPoint y: 323, distance: 12.8
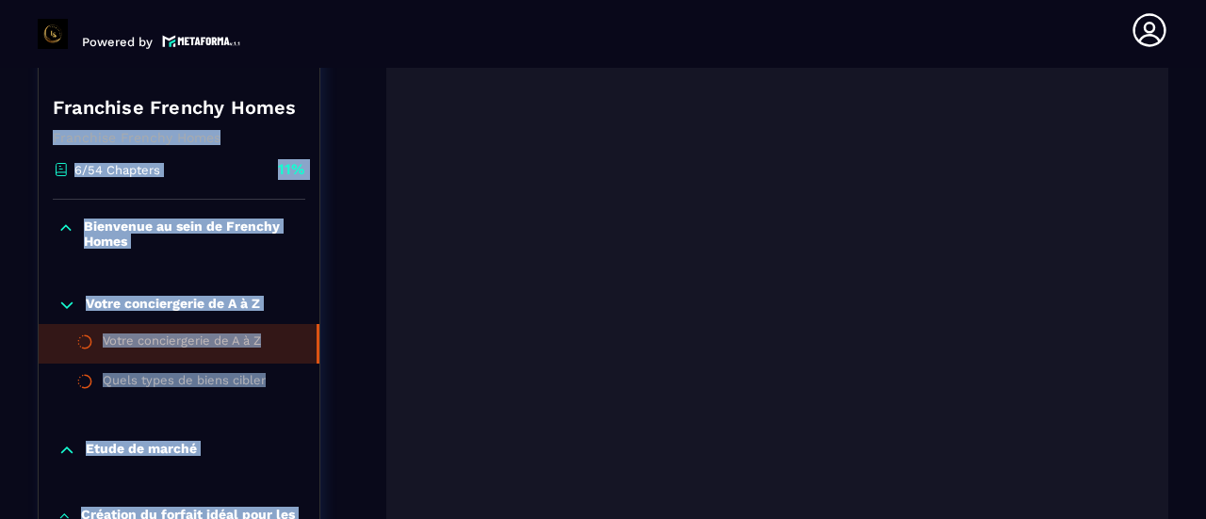
scroll to position [1174, 0]
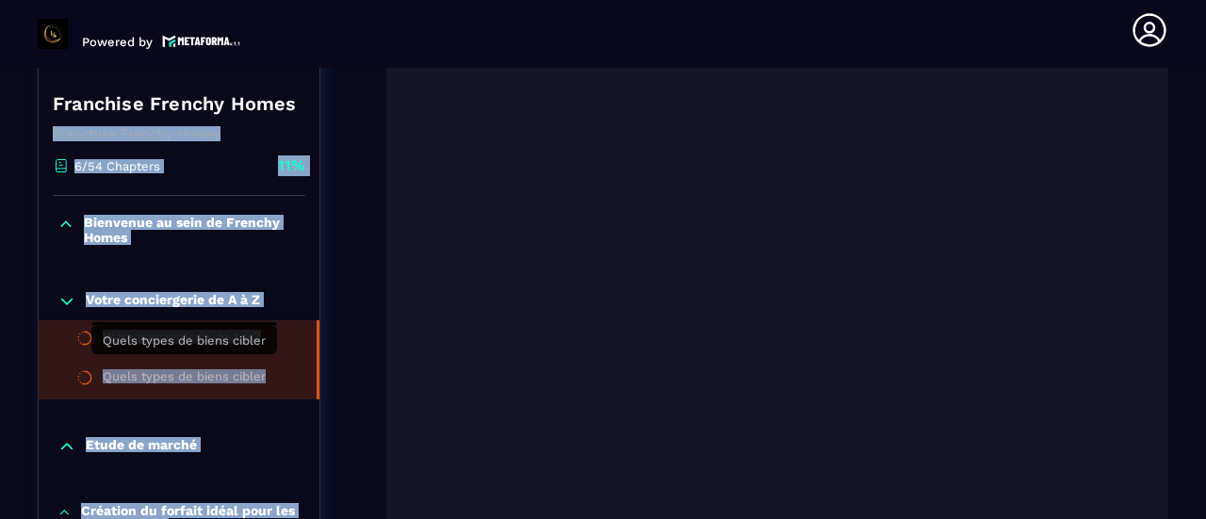
click at [175, 369] on div "Quels types de biens cibler" at bounding box center [184, 379] width 163 height 21
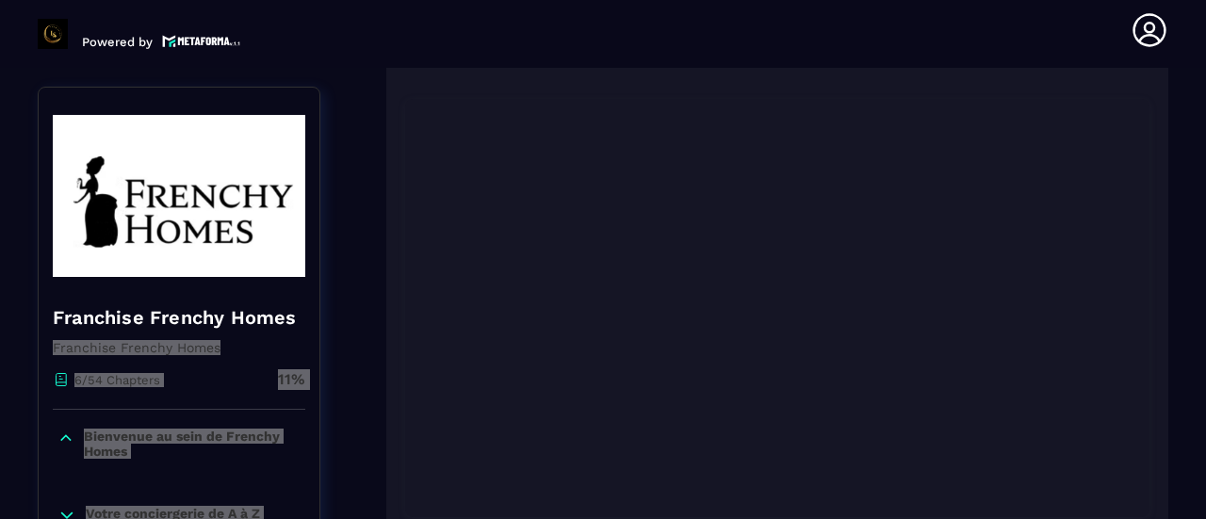
scroll to position [384, 0]
